Goal: Information Seeking & Learning: Learn about a topic

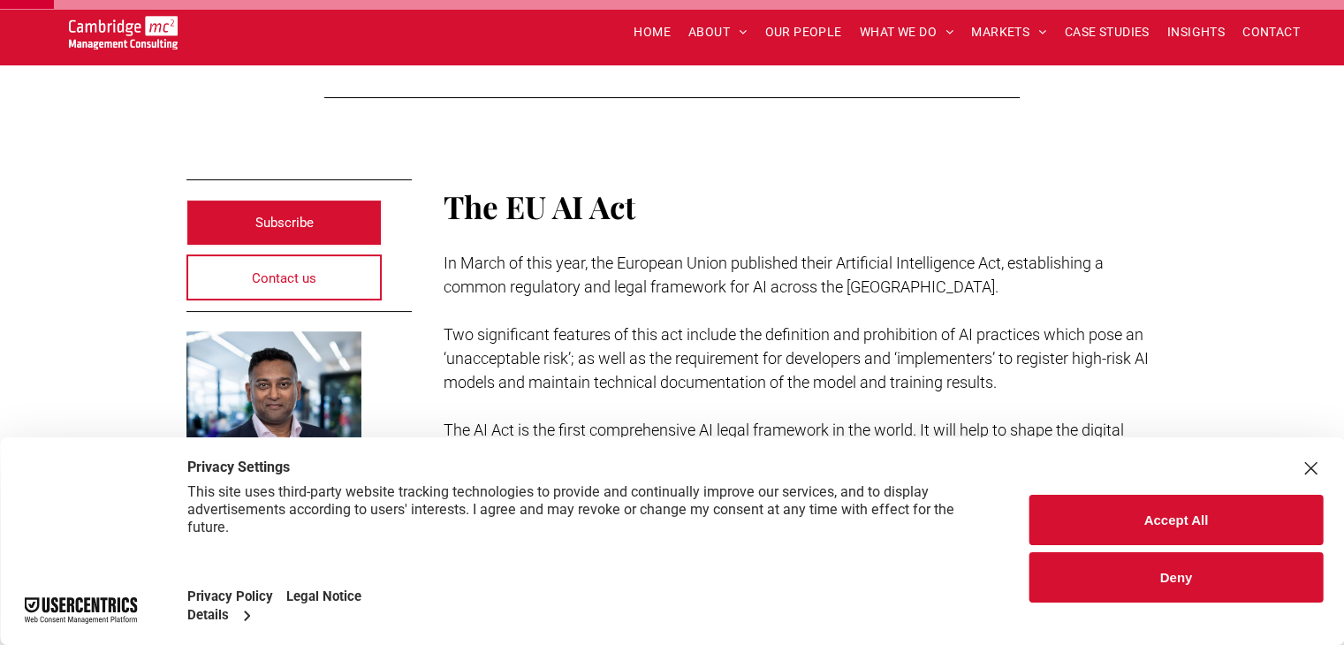
scroll to position [338, 0]
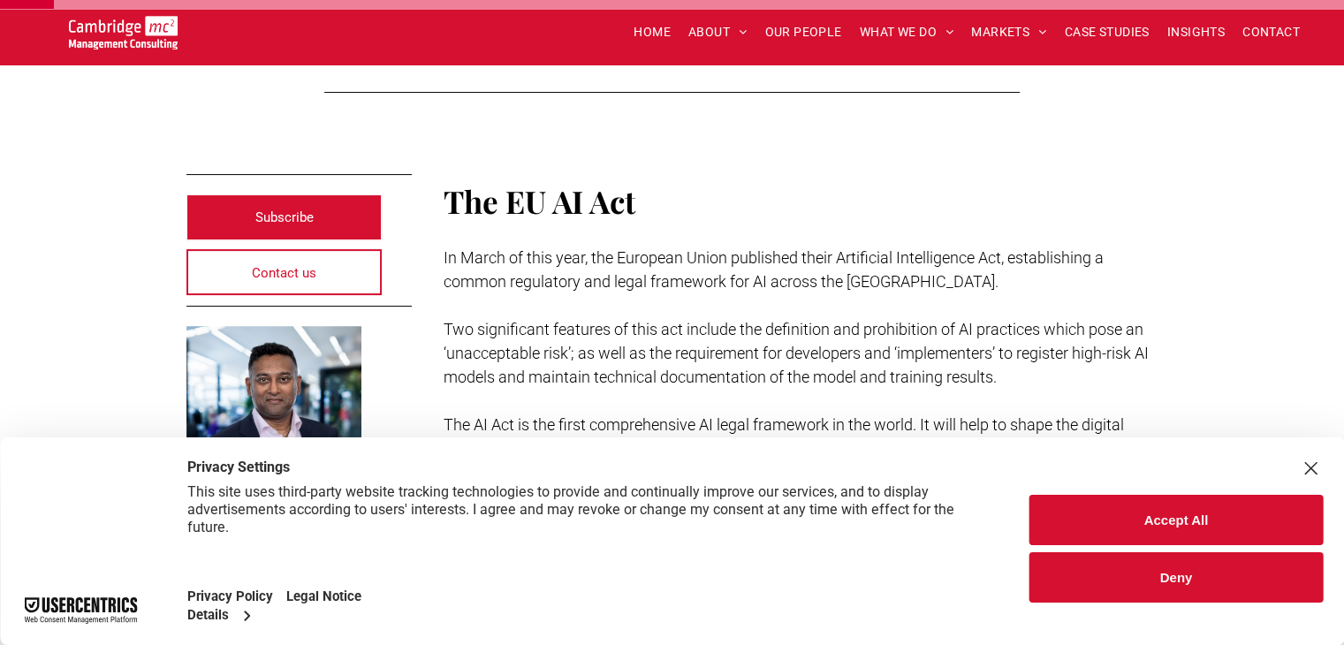
click at [1322, 476] on div "Close Layer" at bounding box center [1311, 468] width 25 height 25
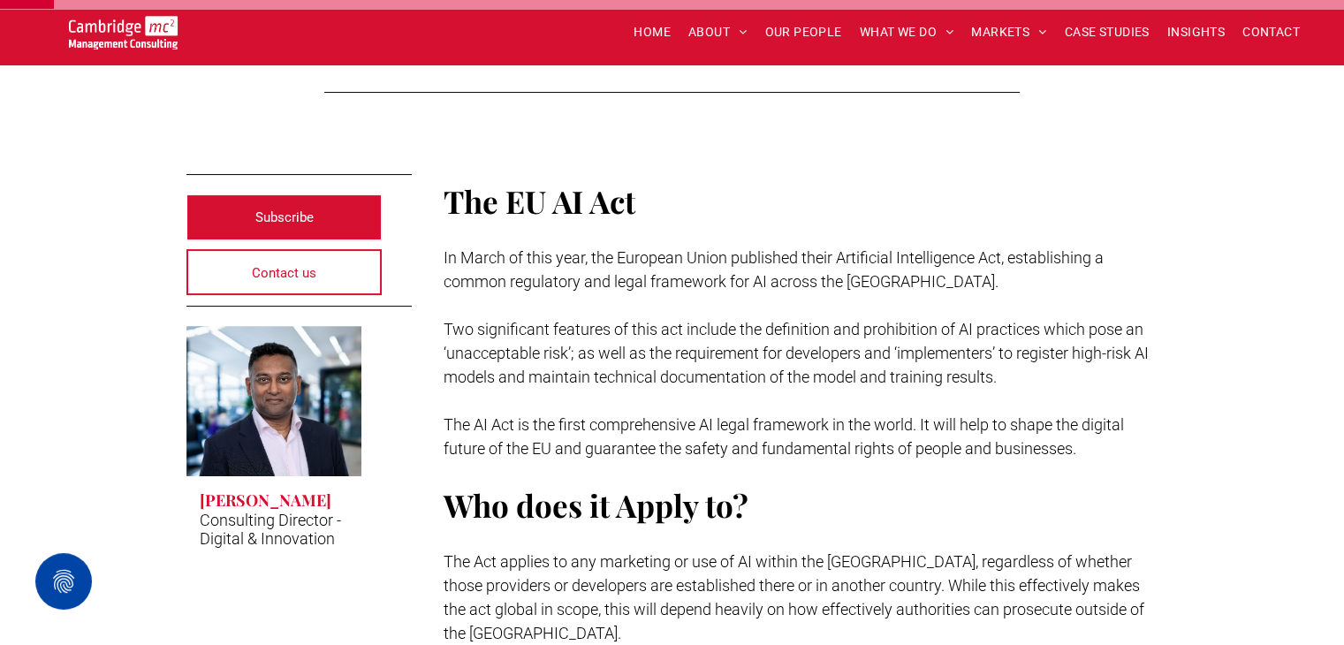
click at [852, 433] on p "The AI Act is the first comprehensive AI legal framework in the world. It will …" at bounding box center [801, 437] width 715 height 48
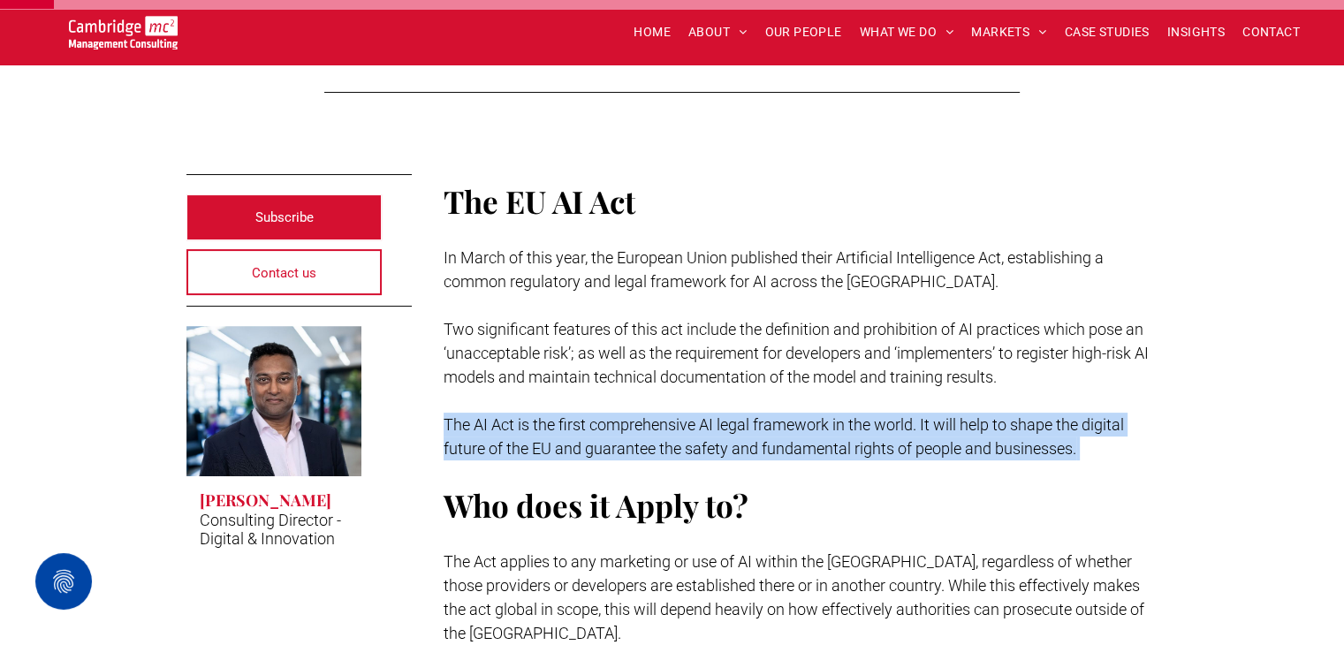
click at [852, 433] on p "The AI Act is the first comprehensive AI legal framework in the world. It will …" at bounding box center [801, 437] width 715 height 48
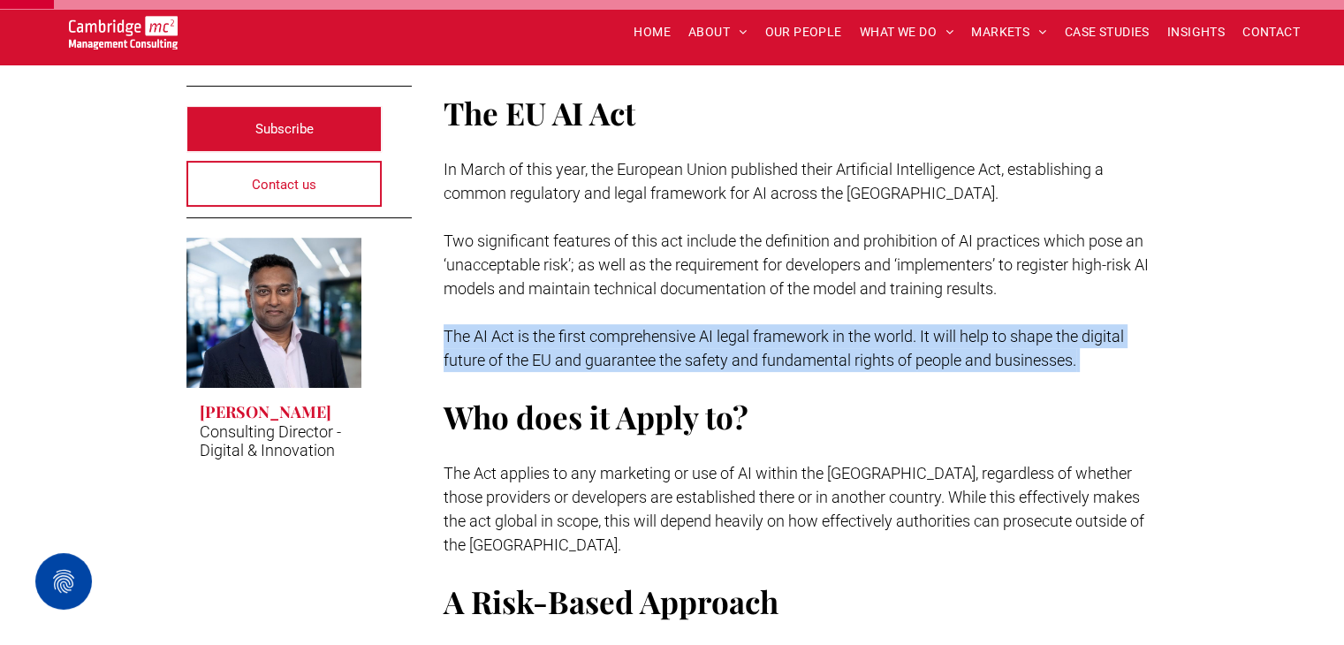
scroll to position [435, 0]
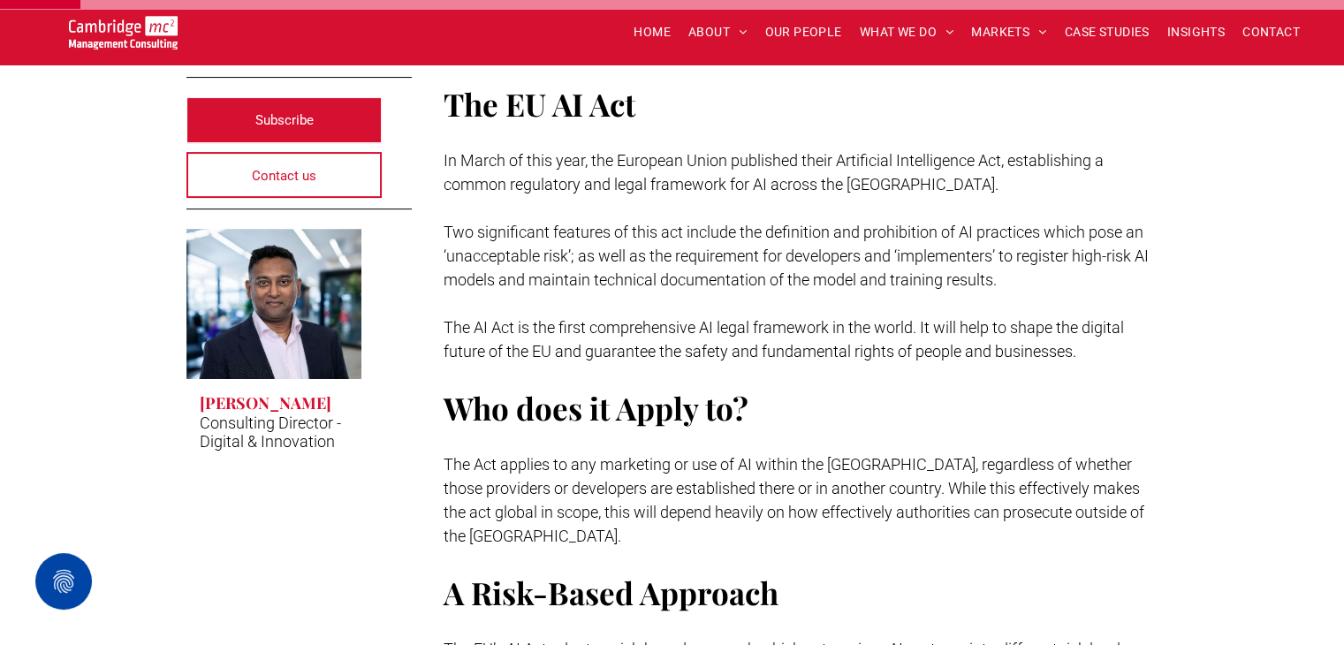
click at [631, 486] on span "The Act applies to any marketing or use of AI within the [GEOGRAPHIC_DATA], reg…" at bounding box center [794, 500] width 701 height 90
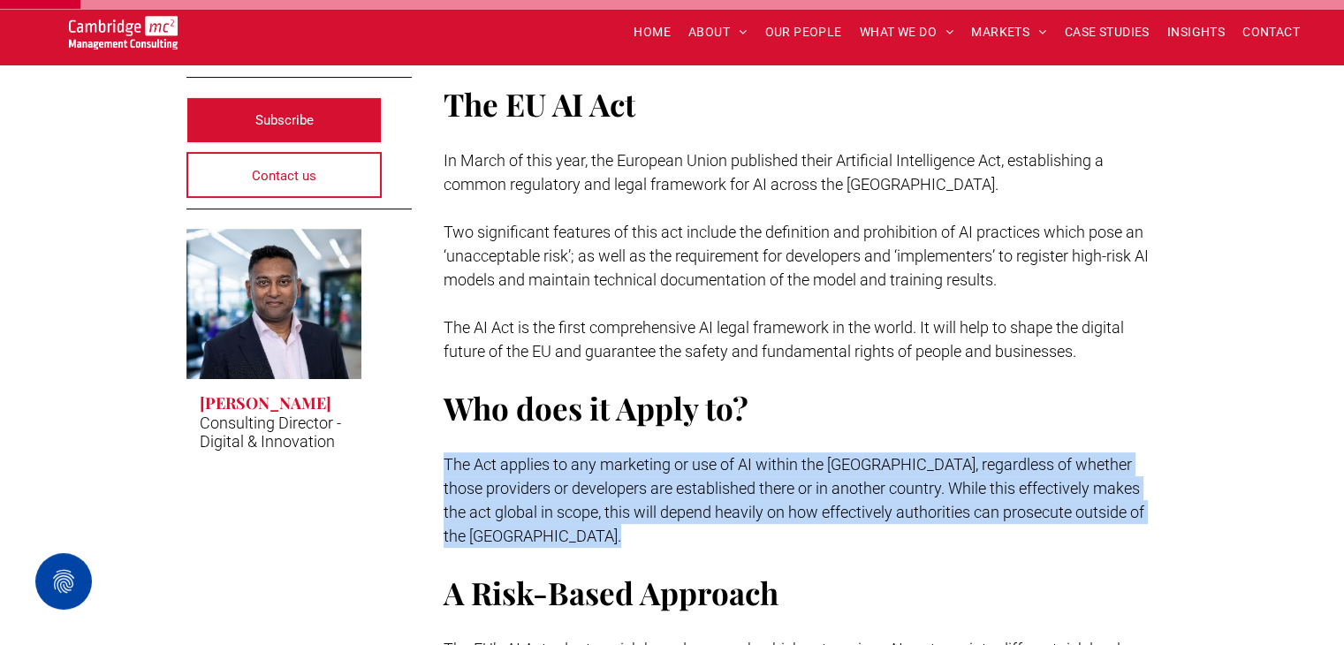
click at [631, 486] on span "The Act applies to any marketing or use of AI within the [GEOGRAPHIC_DATA], reg…" at bounding box center [794, 500] width 701 height 90
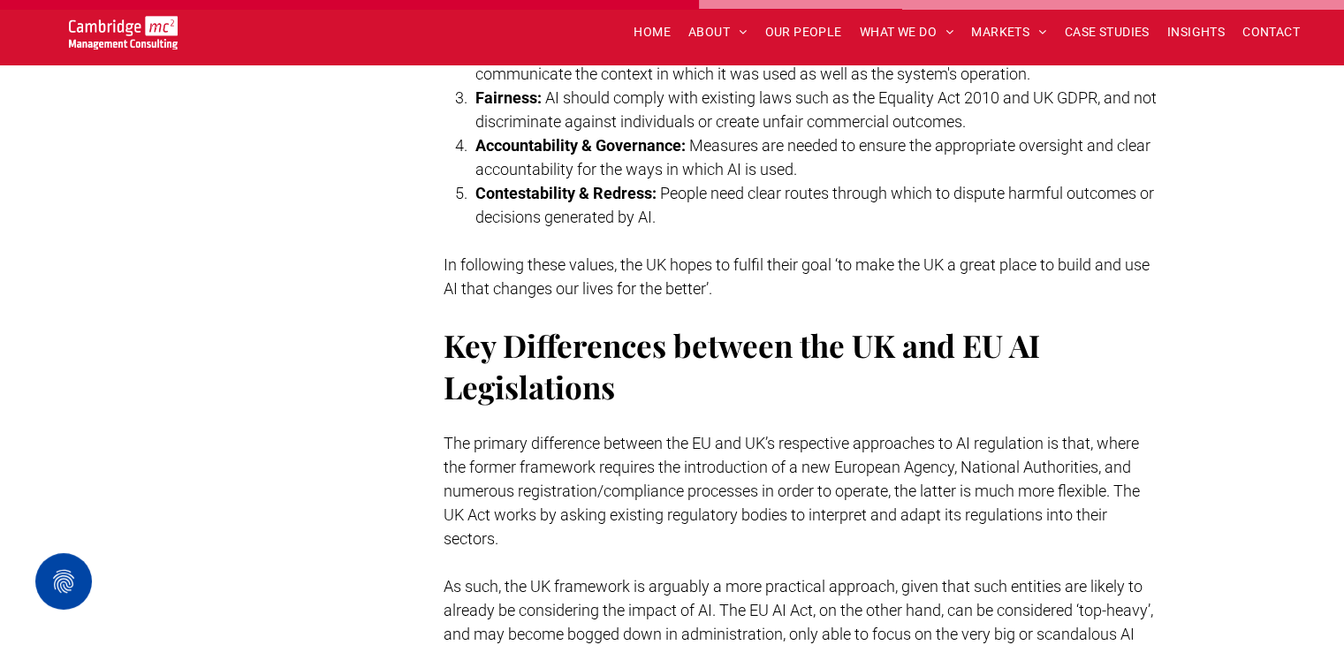
scroll to position [3573, 0]
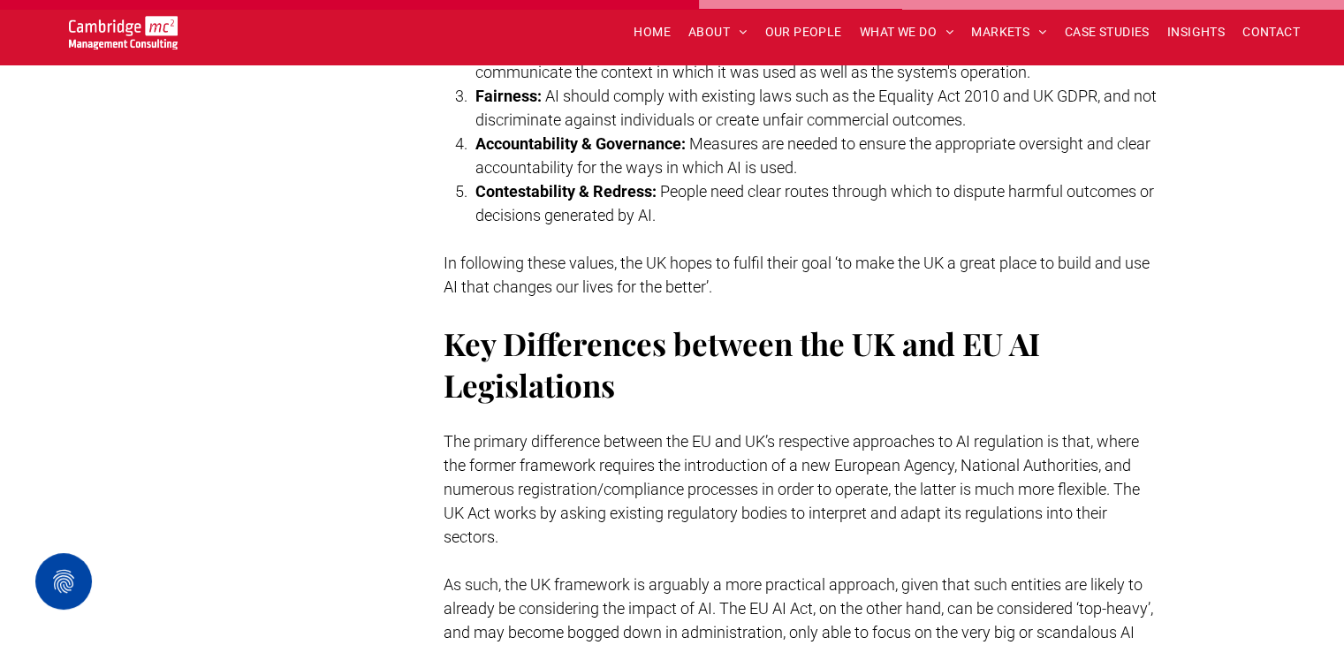
click at [593, 445] on span "The primary difference between the EU and UK’s respective approaches to AI regu…" at bounding box center [792, 489] width 697 height 114
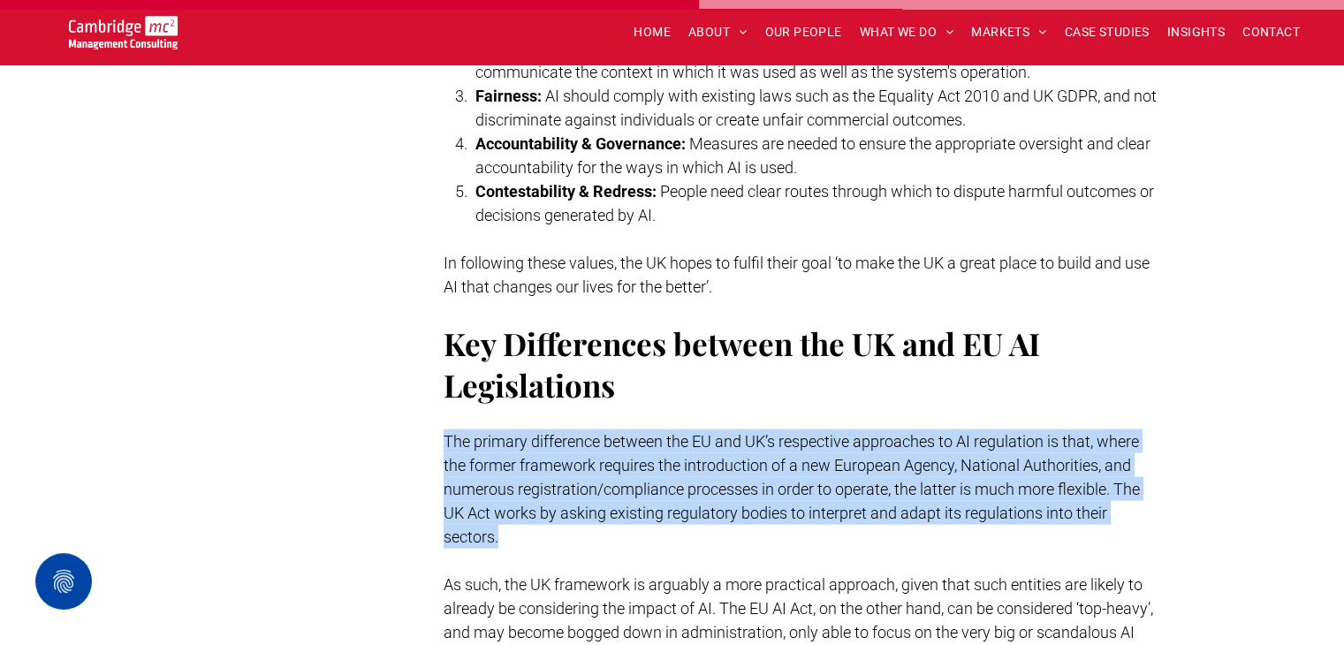
click at [593, 445] on span "The primary difference between the EU and UK’s respective approaches to AI regu…" at bounding box center [792, 489] width 697 height 114
click at [527, 446] on p "The primary difference between the EU and UK’s respective approaches to AI regu…" at bounding box center [801, 489] width 715 height 119
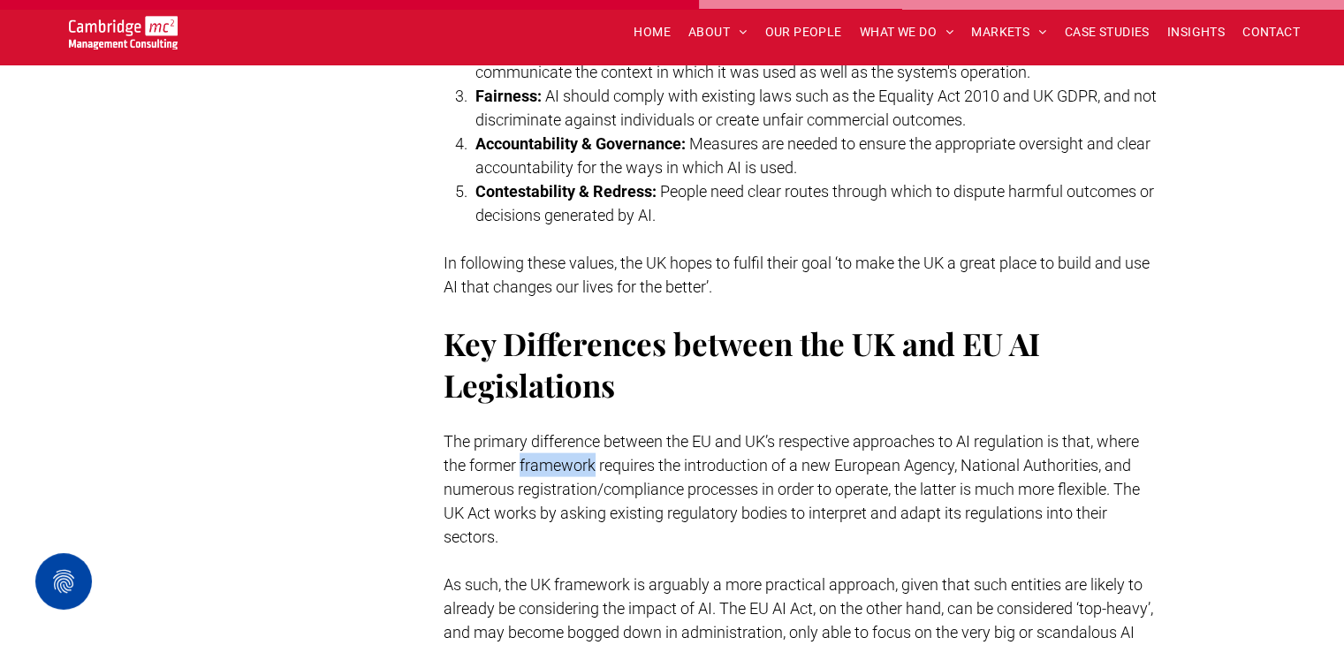
click at [527, 446] on p "The primary difference between the EU and UK’s respective approaches to AI regu…" at bounding box center [801, 489] width 715 height 119
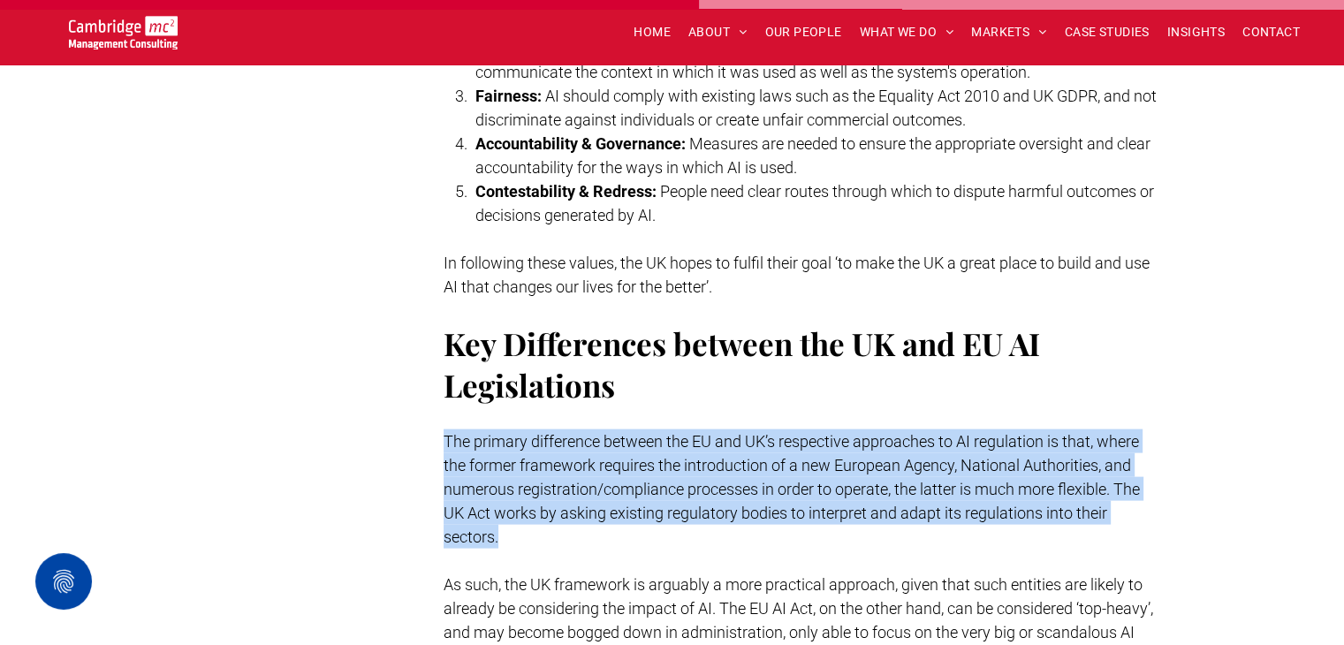
click at [527, 446] on p "The primary difference between the EU and UK’s respective approaches to AI regu…" at bounding box center [801, 489] width 715 height 119
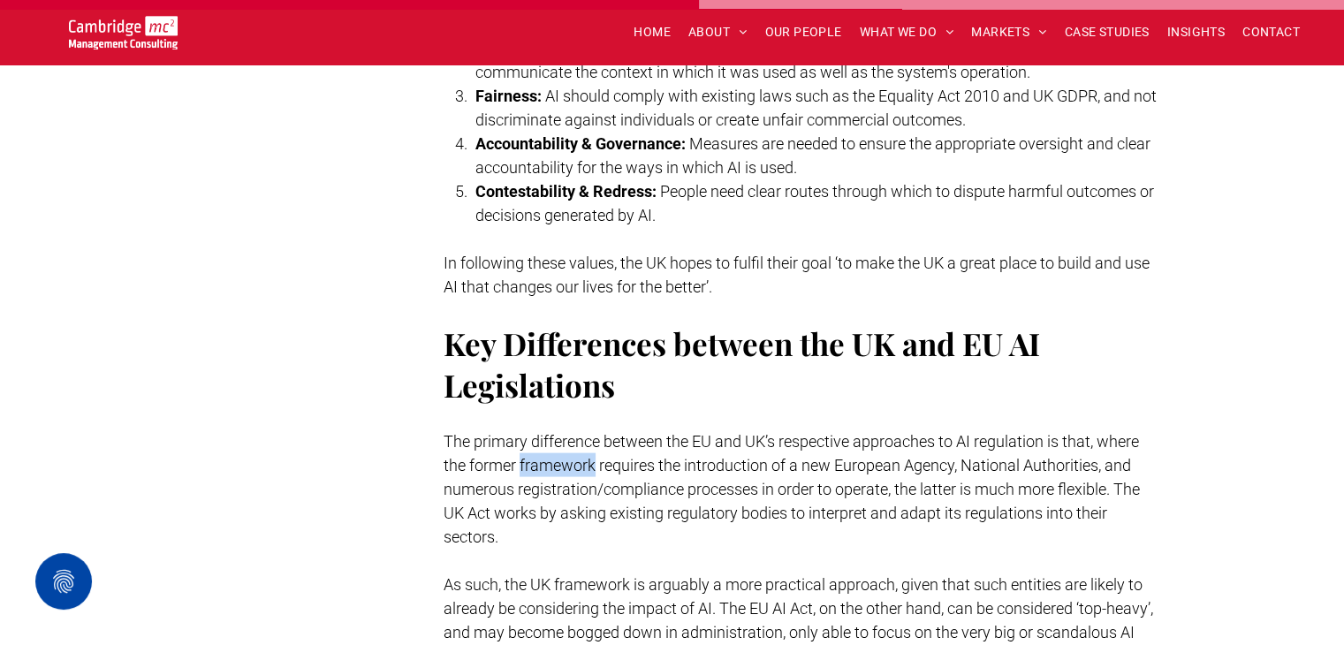
click at [527, 446] on p "The primary difference between the EU and UK’s respective approaches to AI regu…" at bounding box center [801, 489] width 715 height 119
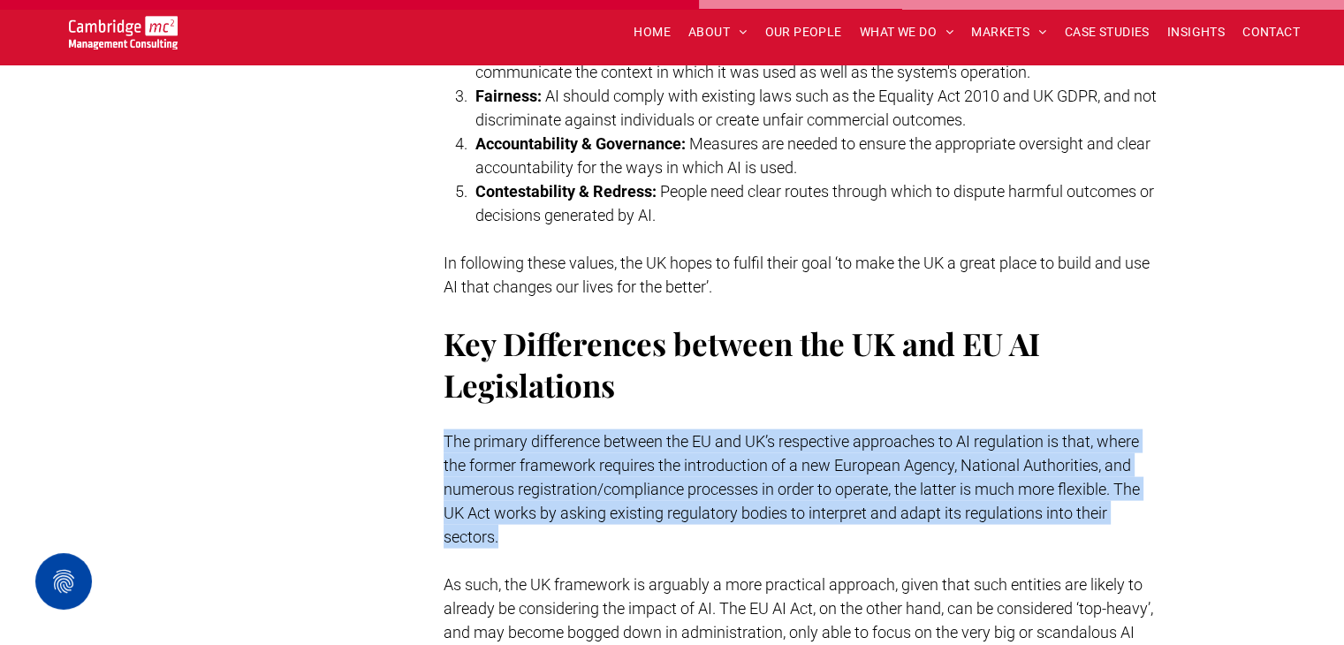
click at [527, 446] on p "The primary difference between the EU and UK’s respective approaches to AI regu…" at bounding box center [801, 489] width 715 height 119
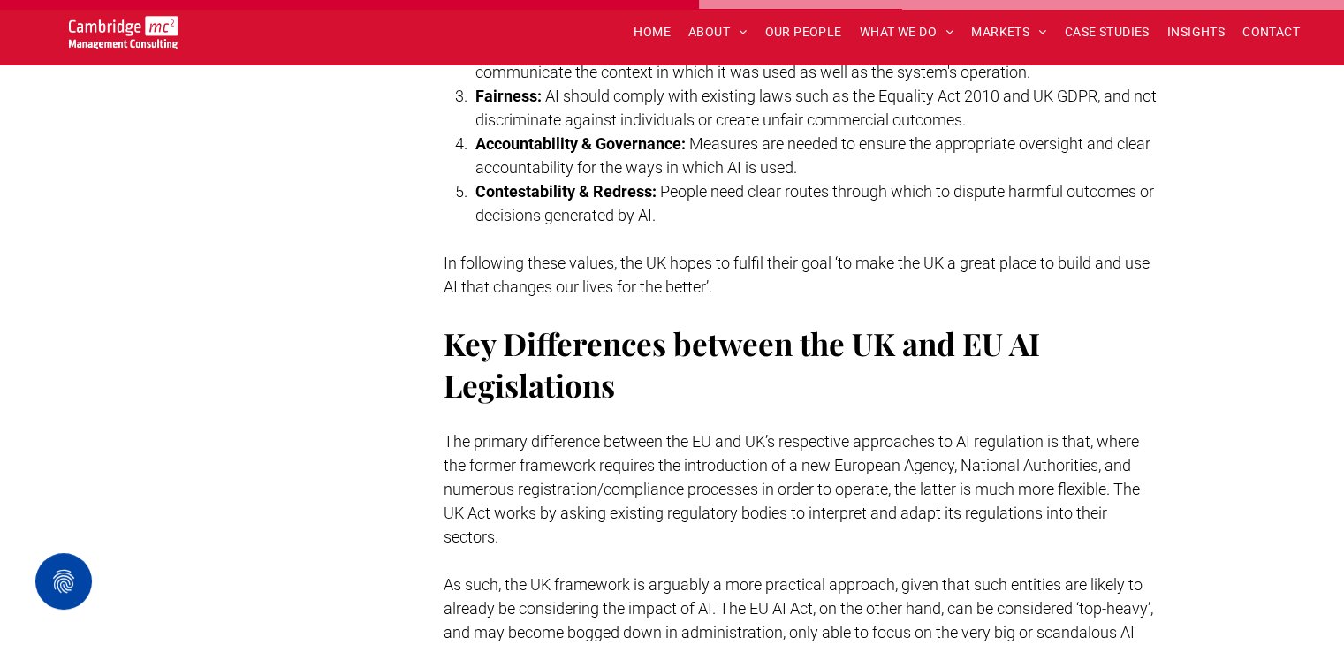
click at [527, 446] on p "The primary difference between the EU and UK’s respective approaches to AI regu…" at bounding box center [801, 489] width 715 height 119
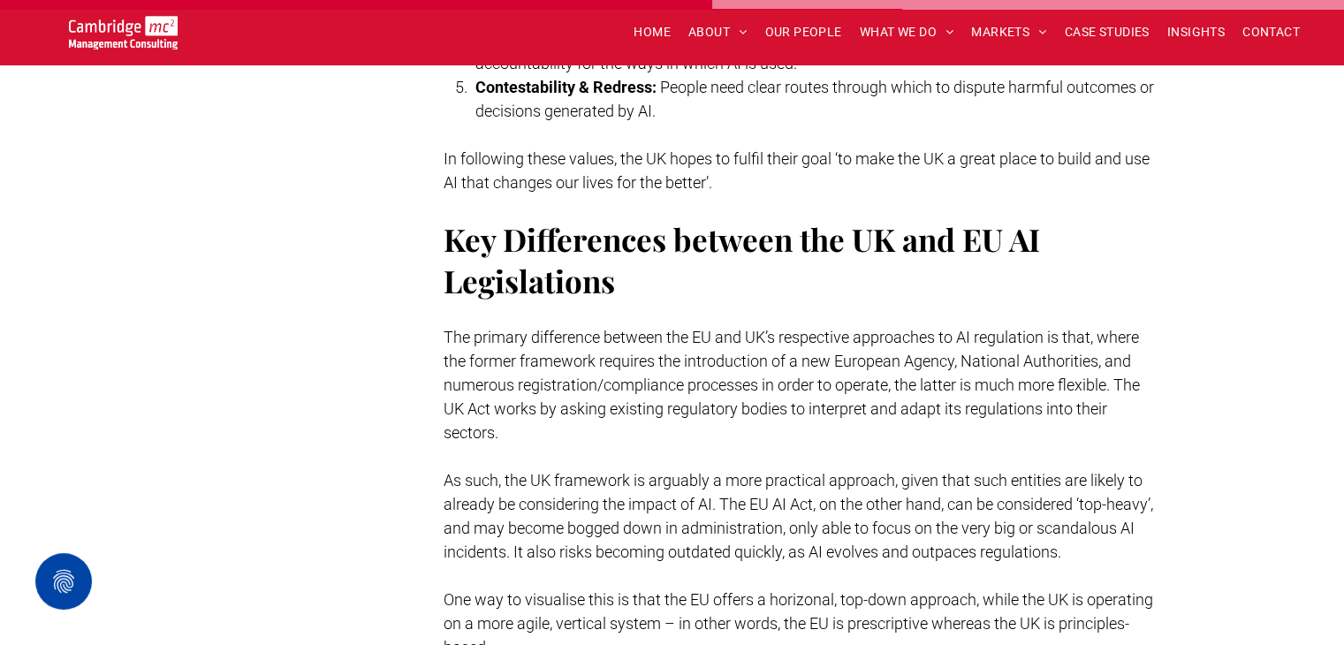
scroll to position [3677, 0]
click at [527, 471] on span "As such, the UK framework is arguably a more practical approach, given that suc…" at bounding box center [799, 516] width 710 height 90
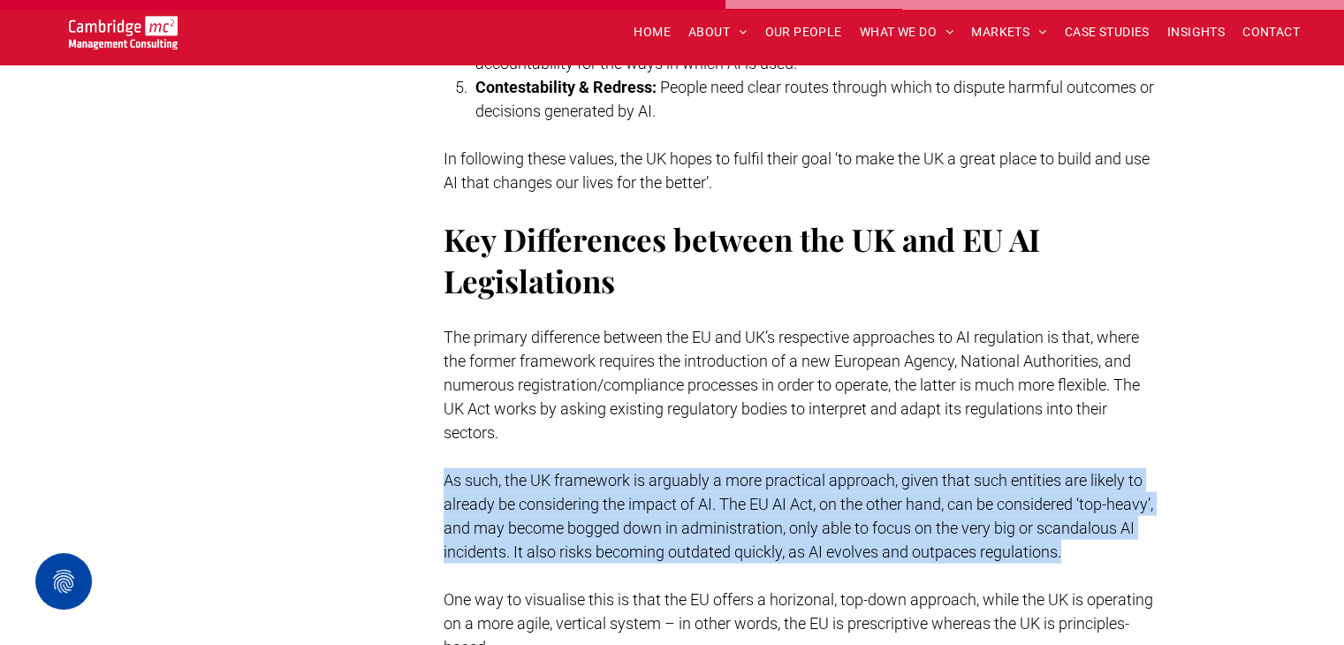
click at [527, 471] on span "As such, the UK framework is arguably a more practical approach, given that suc…" at bounding box center [799, 516] width 710 height 90
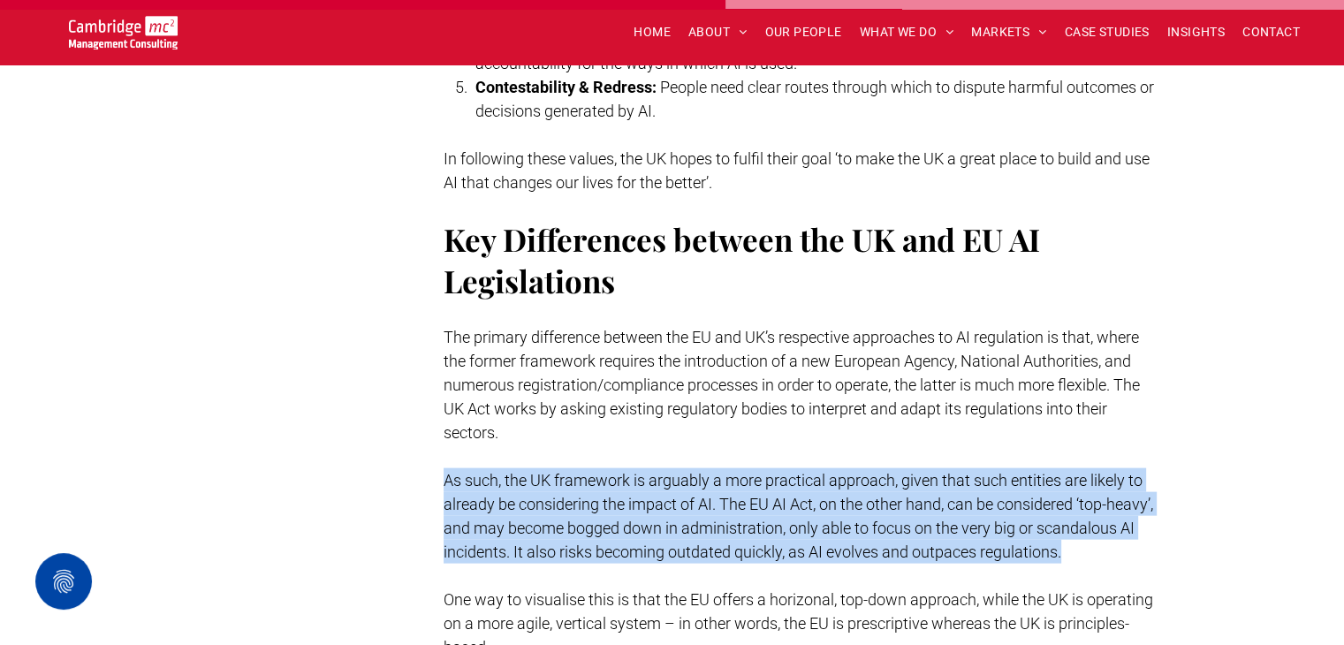
click at [527, 471] on span "As such, the UK framework is arguably a more practical approach, given that suc…" at bounding box center [799, 516] width 710 height 90
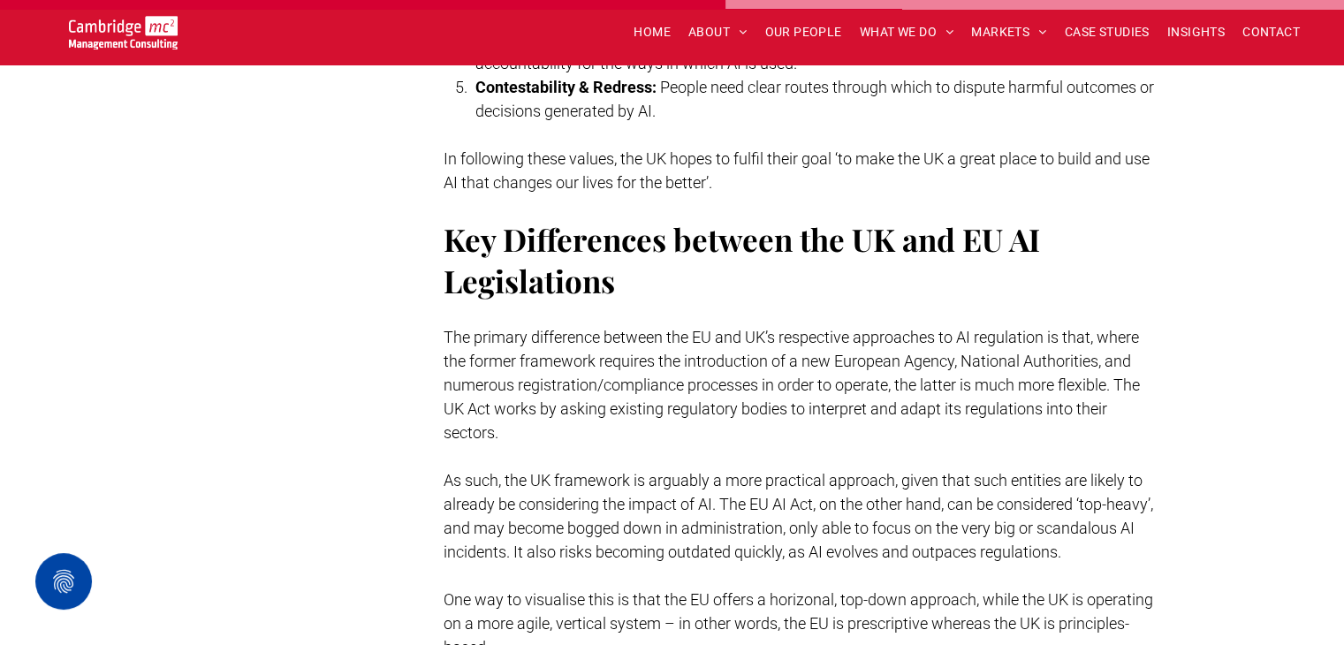
click at [527, 471] on span "As such, the UK framework is arguably a more practical approach, given that suc…" at bounding box center [799, 516] width 710 height 90
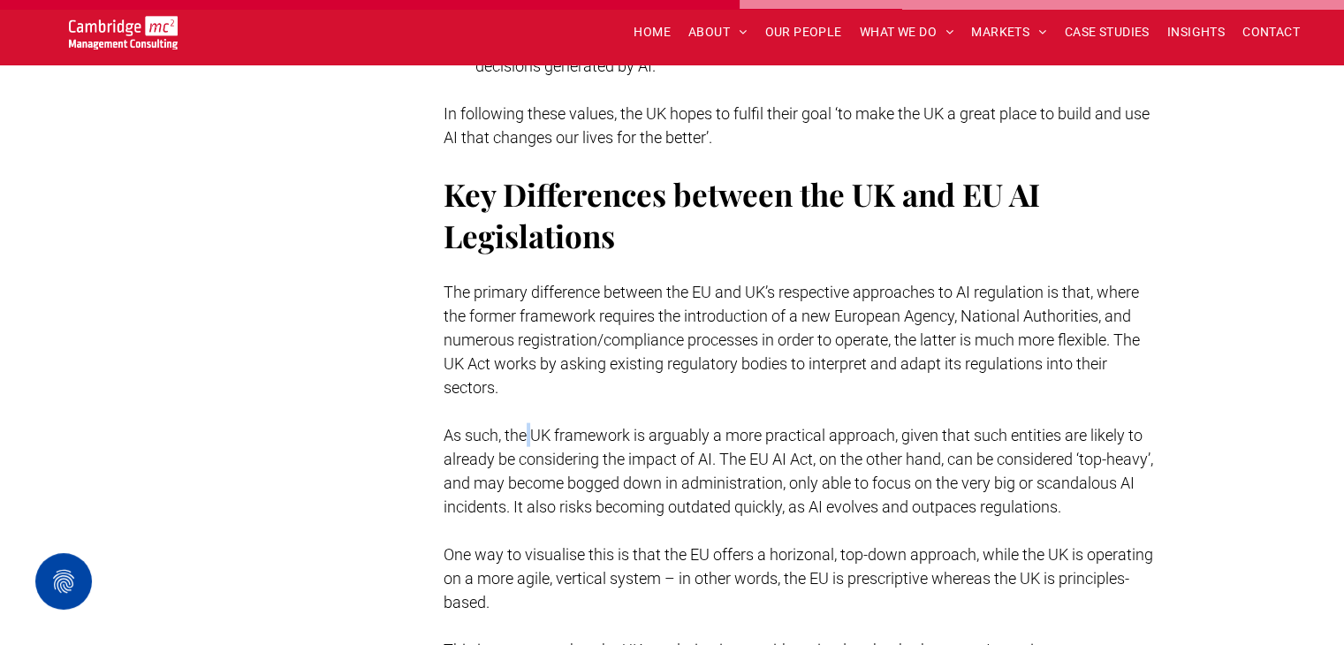
scroll to position [3762, 0]
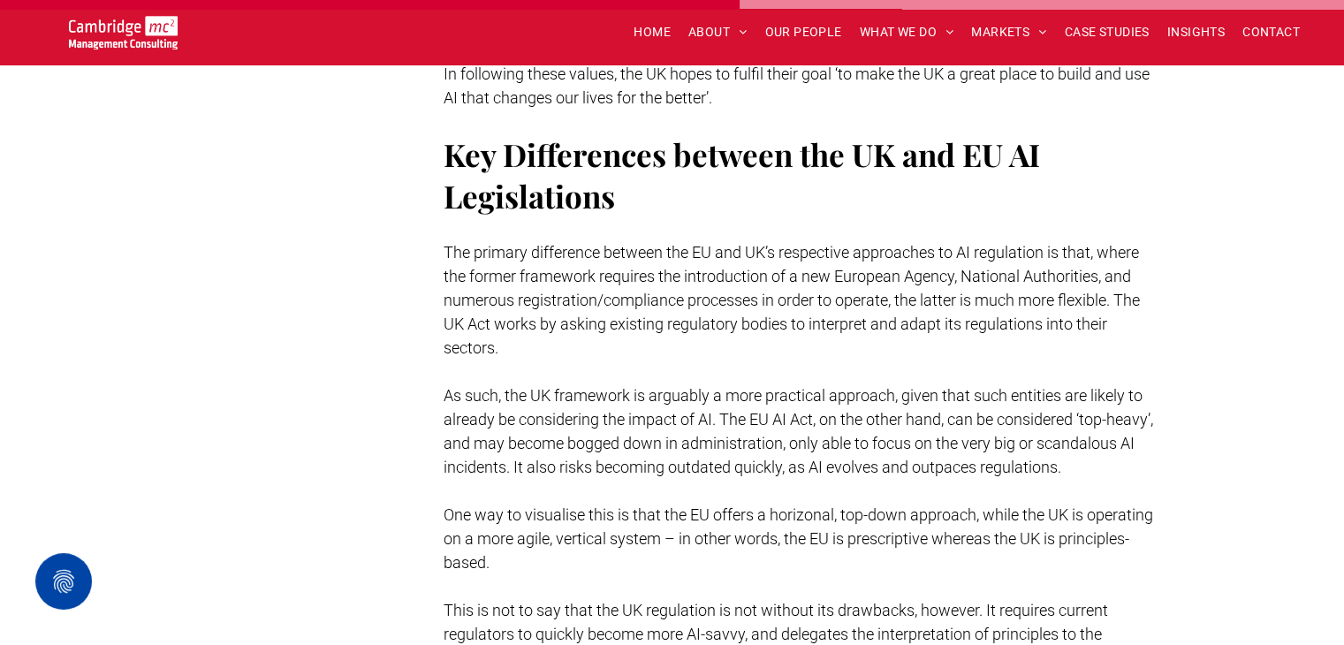
click at [527, 446] on span "As such, the UK framework is arguably a more practical approach, given that suc…" at bounding box center [799, 431] width 710 height 90
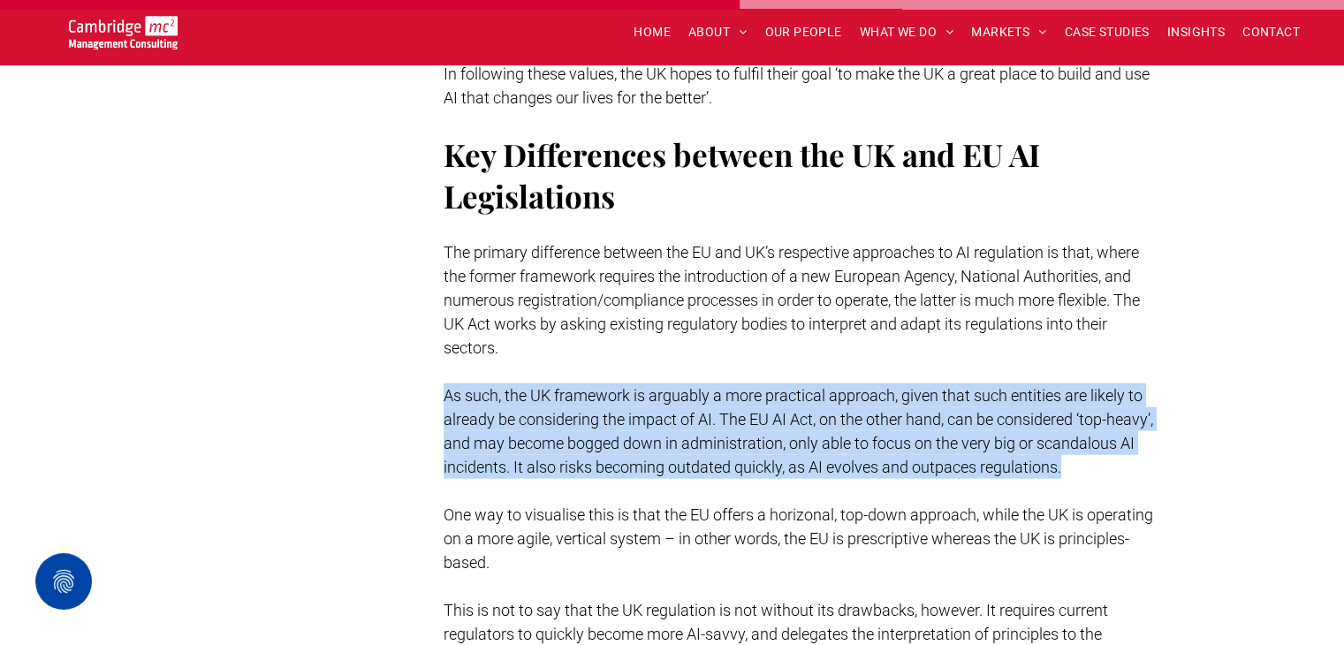
click at [527, 446] on span "As such, the UK framework is arguably a more practical approach, given that suc…" at bounding box center [799, 431] width 710 height 90
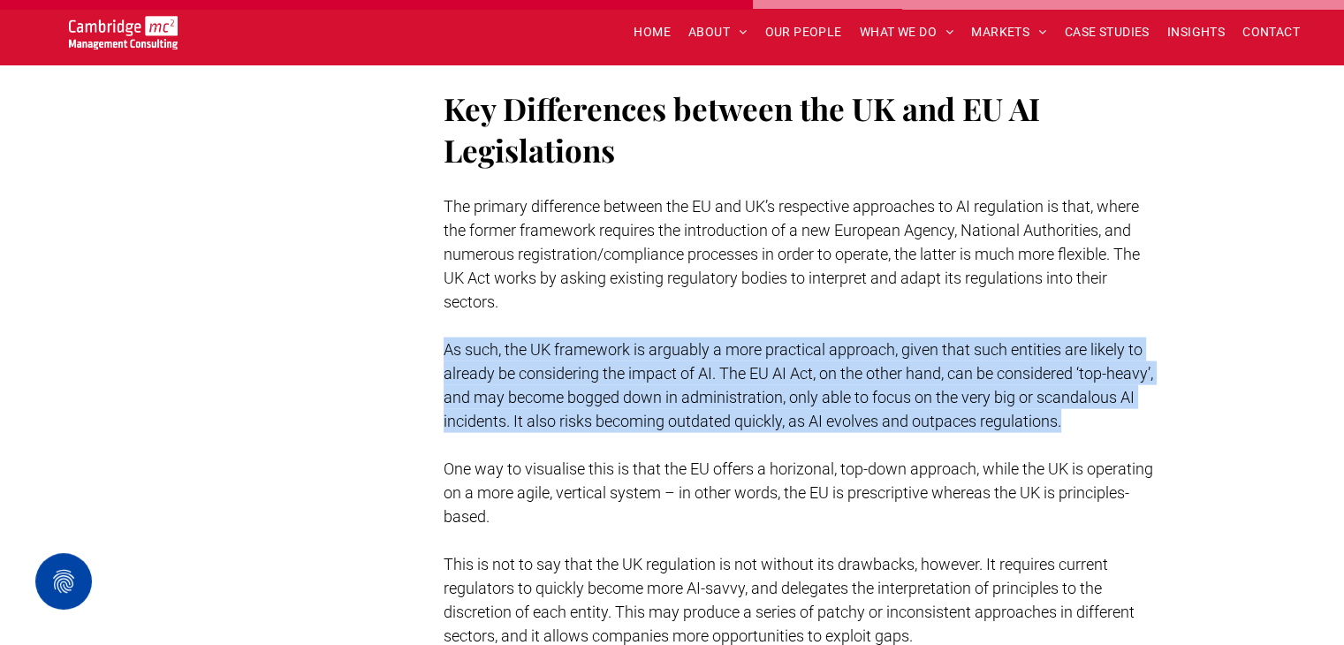
scroll to position [3815, 0]
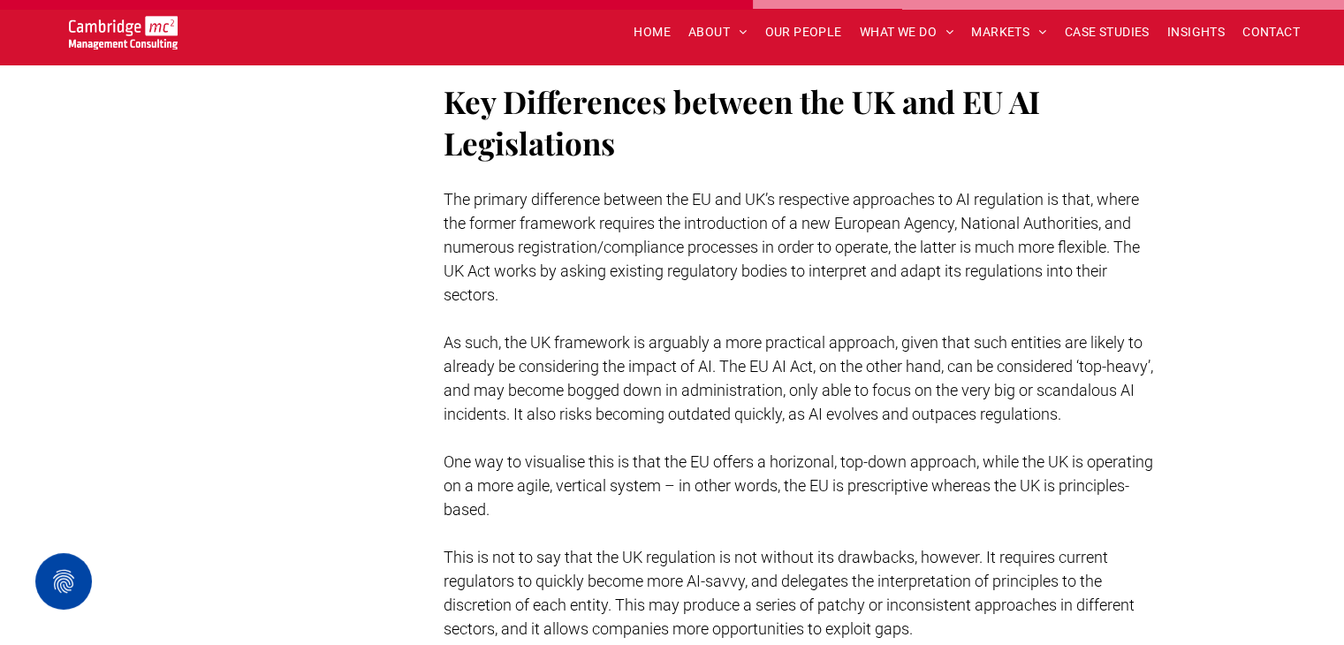
click at [527, 450] on p "One way to visualise this is that the EU offers a horizonal, top-down approach,…" at bounding box center [801, 486] width 715 height 72
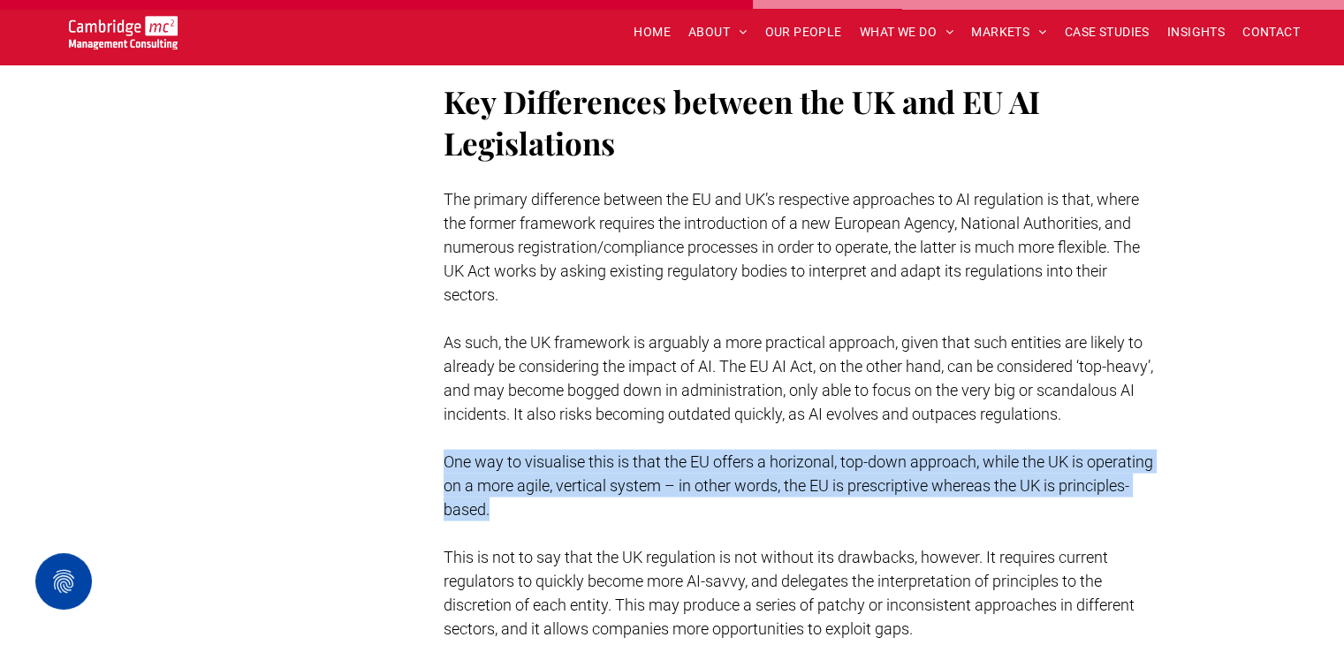
click at [527, 450] on p "One way to visualise this is that the EU offers a horizonal, top-down approach,…" at bounding box center [801, 486] width 715 height 72
click at [710, 514] on p "One way to visualise this is that the EU offers a horizonal, top-down approach,…" at bounding box center [801, 486] width 715 height 72
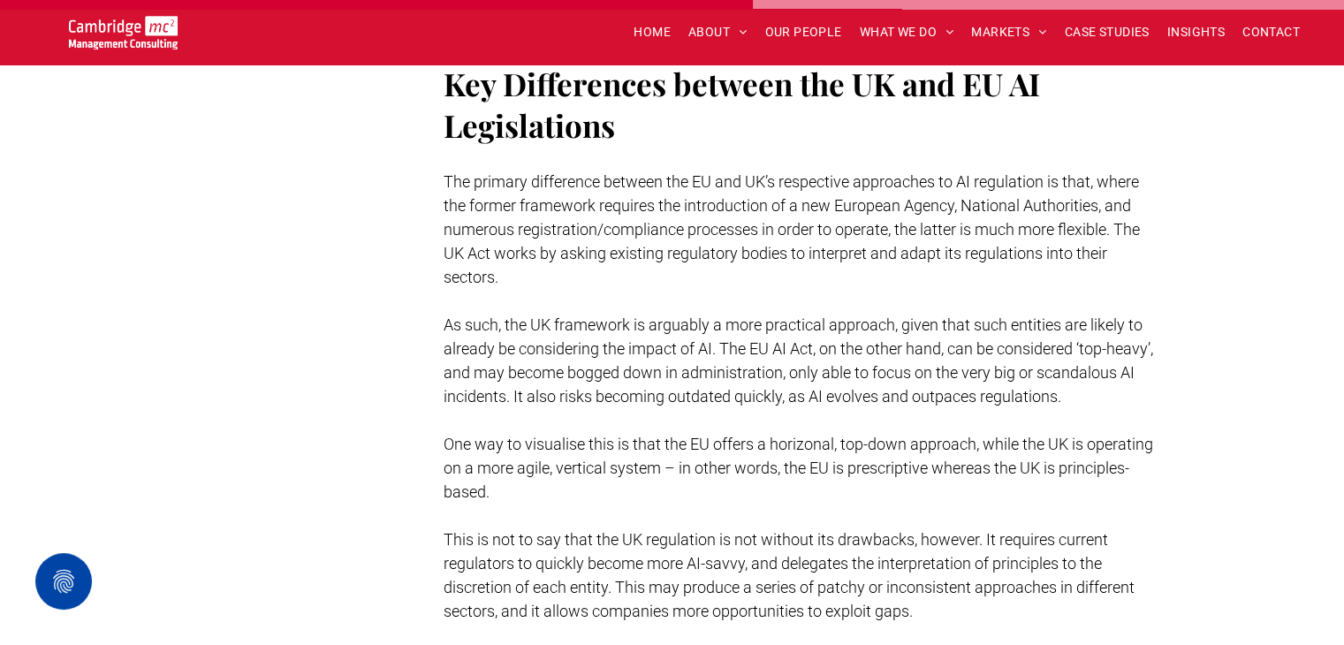
scroll to position [3861, 0]
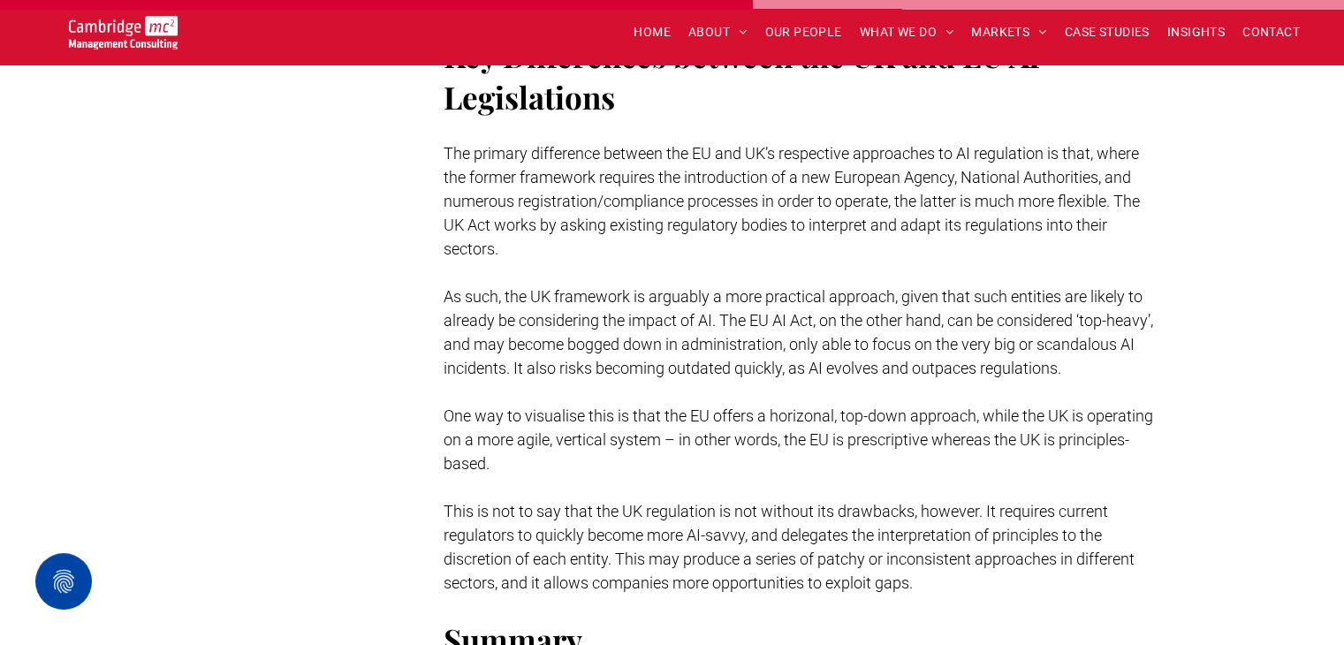
click at [710, 514] on span "This is not to say that the UK regulation is not without its drawbacks, however…" at bounding box center [789, 547] width 691 height 90
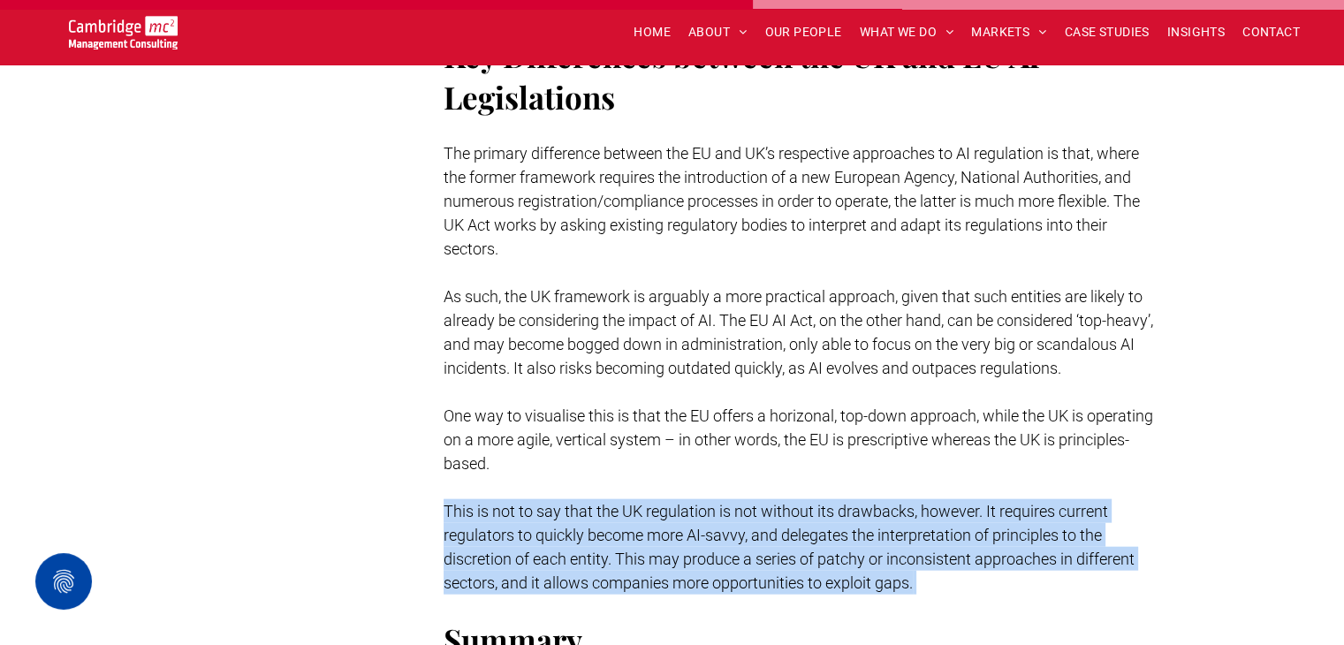
click at [710, 514] on span "This is not to say that the UK regulation is not without its drawbacks, however…" at bounding box center [789, 547] width 691 height 90
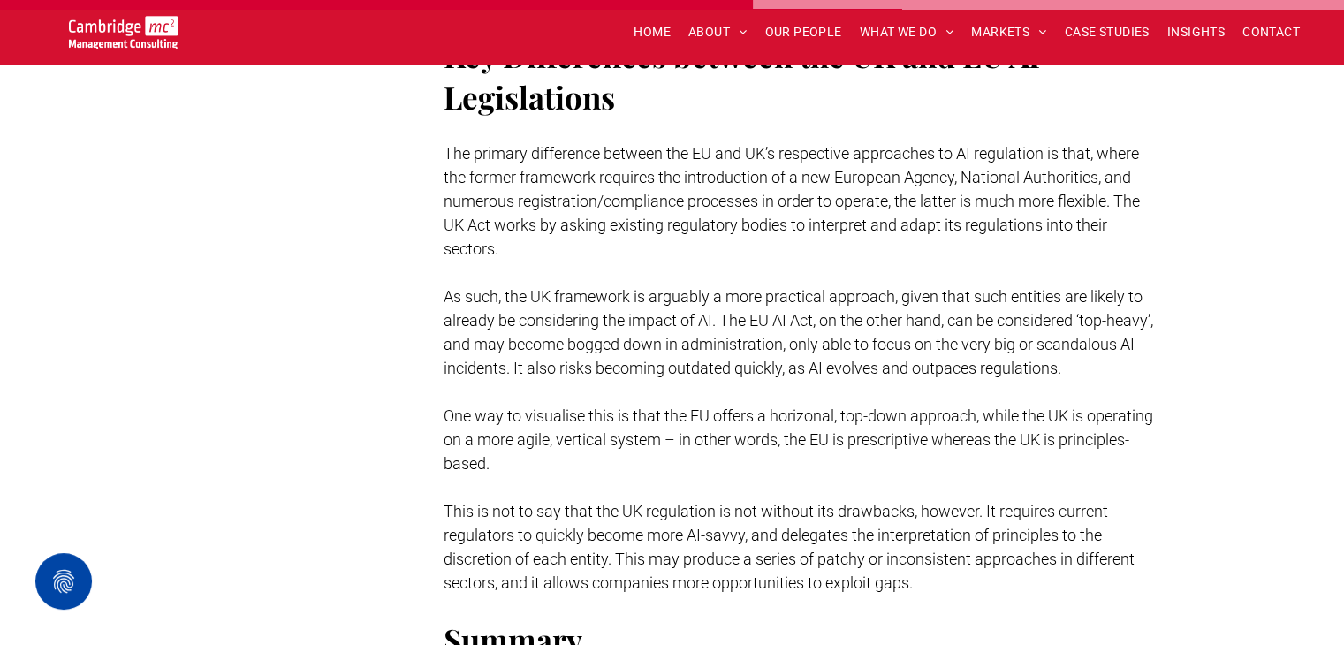
click at [790, 522] on span "This is not to say that the UK regulation is not without its drawbacks, however…" at bounding box center [789, 547] width 691 height 90
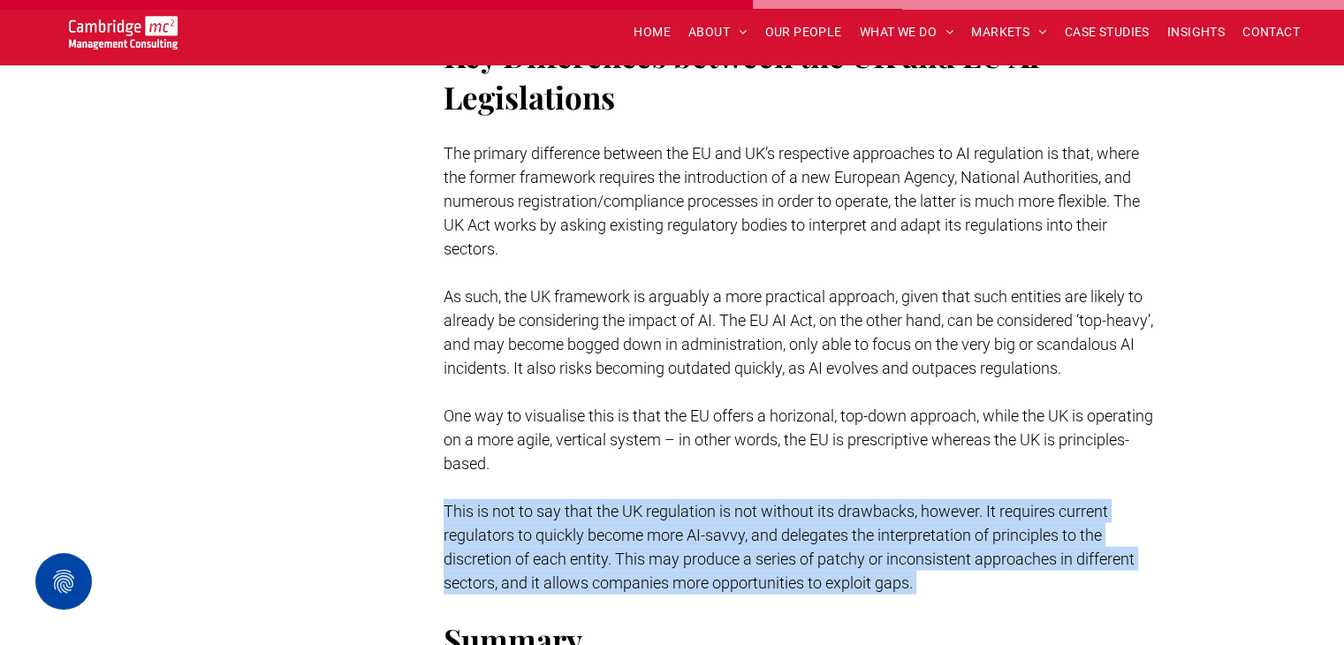
click at [790, 522] on span "This is not to say that the UK regulation is not without its drawbacks, however…" at bounding box center [789, 547] width 691 height 90
